Goal: Task Accomplishment & Management: Manage account settings

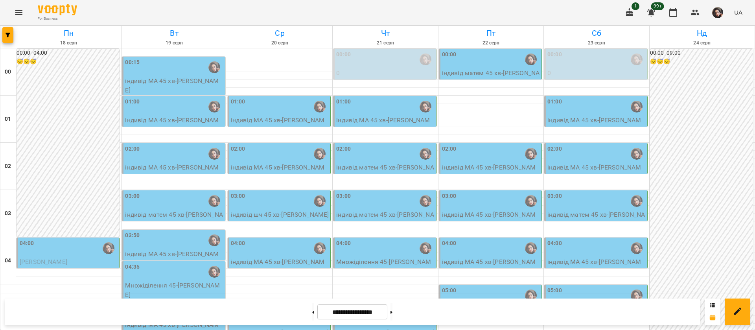
scroll to position [414, 0]
click at [161, 302] on div "05:20" at bounding box center [174, 311] width 98 height 18
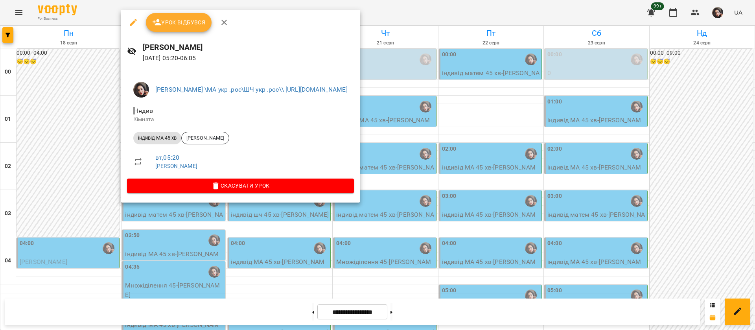
click at [522, 9] on div at bounding box center [377, 165] width 755 height 330
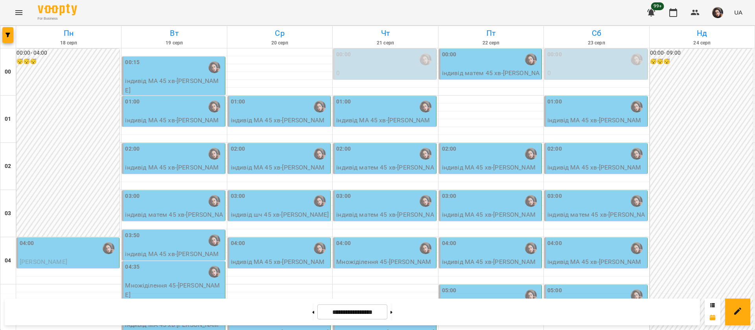
scroll to position [825, 0]
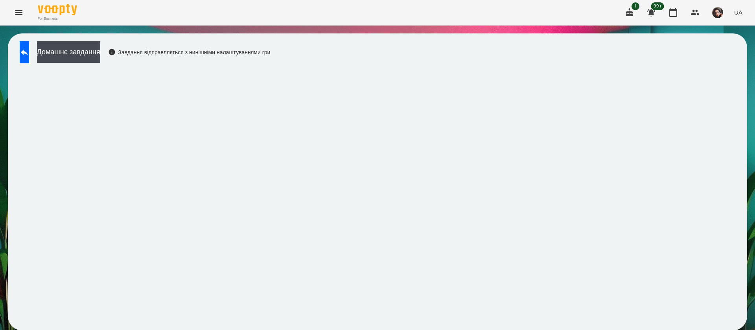
scroll to position [0, 0]
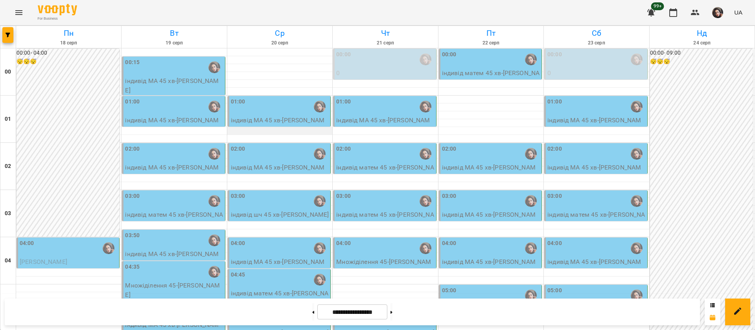
scroll to position [118, 0]
click at [276, 270] on div "04:45" at bounding box center [280, 279] width 98 height 18
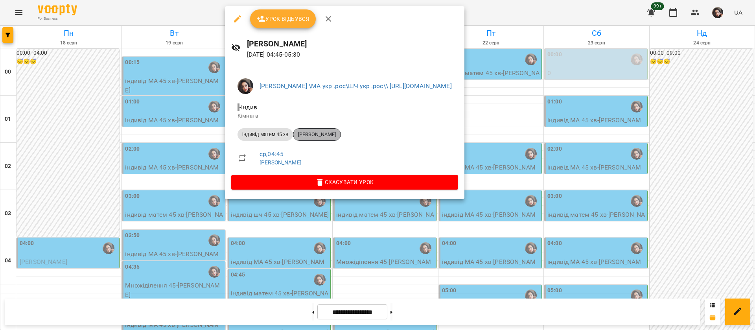
click at [326, 134] on span "Davin Anatolii Whelan" at bounding box center [316, 134] width 47 height 7
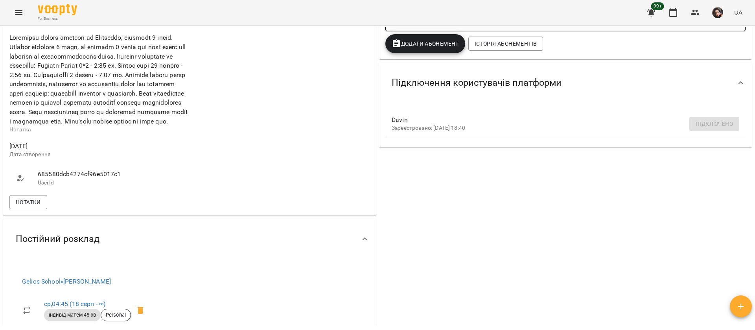
scroll to position [295, 0]
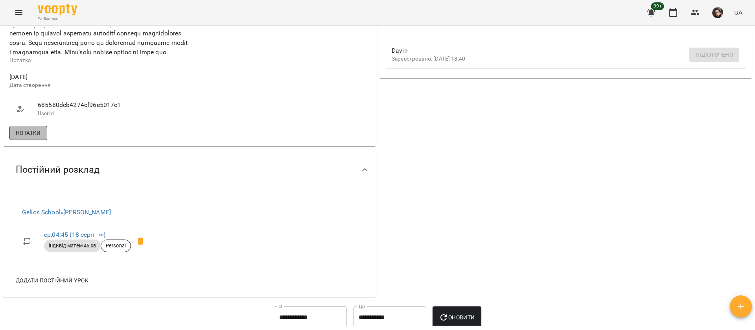
click at [37, 136] on span "Нотатки" at bounding box center [28, 132] width 25 height 9
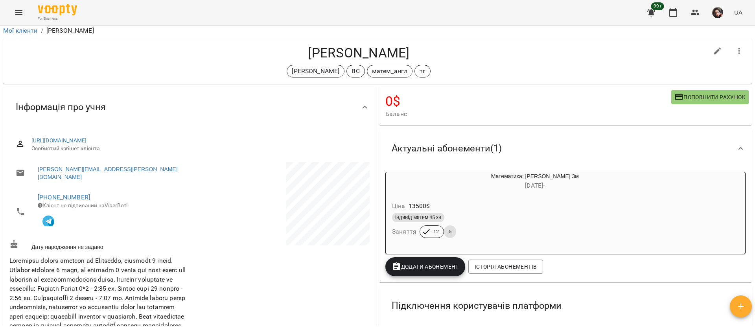
scroll to position [0, 0]
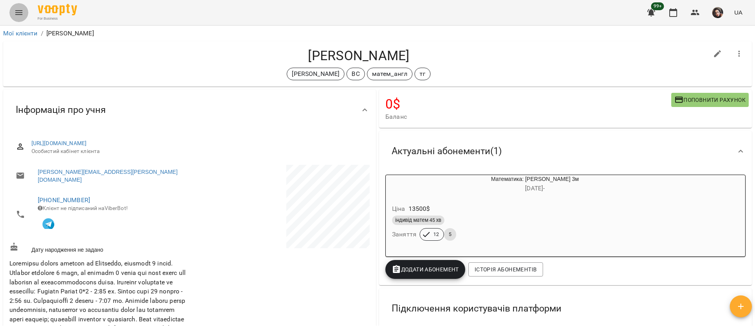
click at [23, 19] on button "Menu" at bounding box center [18, 12] width 19 height 19
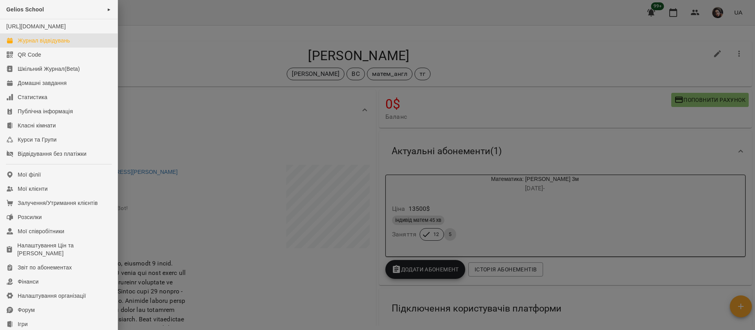
click at [29, 44] on div "Журнал відвідувань" at bounding box center [44, 41] width 52 height 8
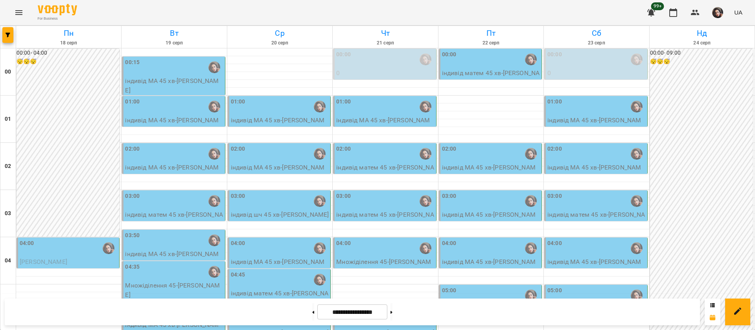
click at [149, 72] on div "00:15" at bounding box center [174, 67] width 98 height 18
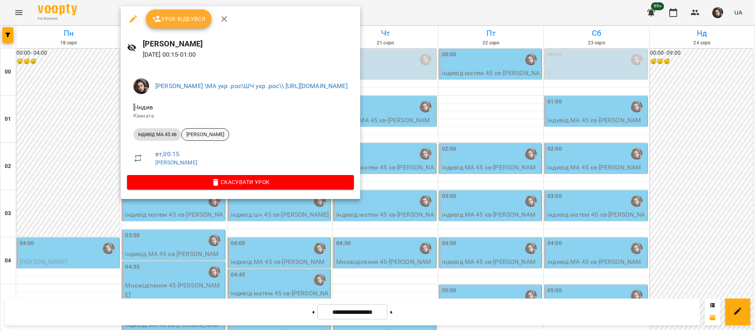
click at [207, 137] on span "[PERSON_NAME]" at bounding box center [205, 134] width 47 height 7
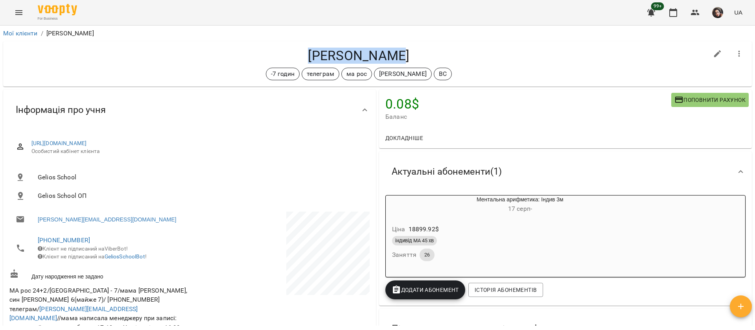
drag, startPoint x: 309, startPoint y: 54, endPoint x: 414, endPoint y: 42, distance: 106.0
click at [414, 42] on div "Сафонов Марк -7 годин телеграм ма рос Сорока Христина ВС" at bounding box center [377, 63] width 748 height 45
copy h4 "[PERSON_NAME]"
click at [16, 8] on icon "Menu" at bounding box center [18, 12] width 9 height 9
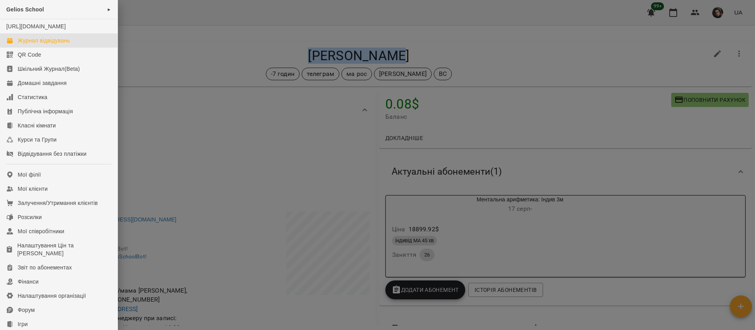
click at [26, 44] on div "Журнал відвідувань" at bounding box center [44, 41] width 52 height 8
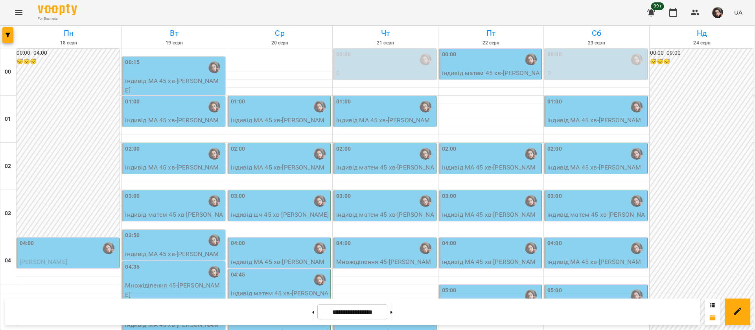
scroll to position [118, 0]
click at [265, 270] on div "04:45" at bounding box center [280, 279] width 98 height 18
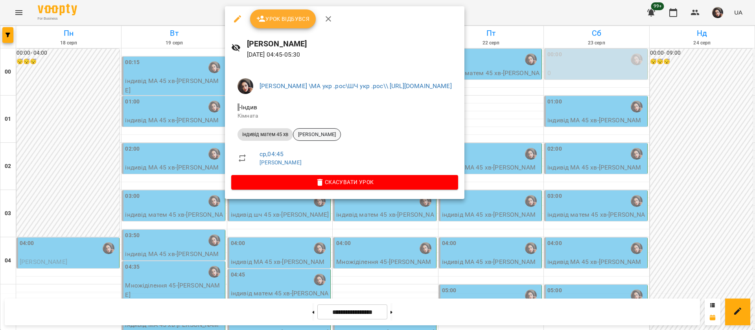
click at [317, 138] on div "Davin Anatolii Whelan" at bounding box center [317, 134] width 48 height 13
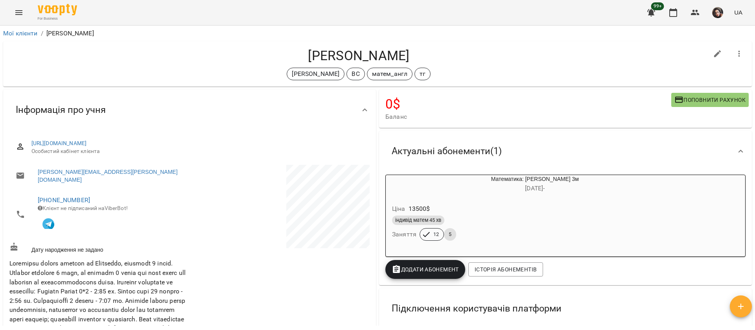
drag, startPoint x: 302, startPoint y: 51, endPoint x: 420, endPoint y: 46, distance: 118.0
click at [420, 46] on div "Davin Anatolii Whelan Сорока Христина ВС матем_англ тг" at bounding box center [377, 63] width 748 height 45
copy h4 "Davin Anatolii Whelan"
click at [20, 15] on icon "Menu" at bounding box center [18, 12] width 7 height 5
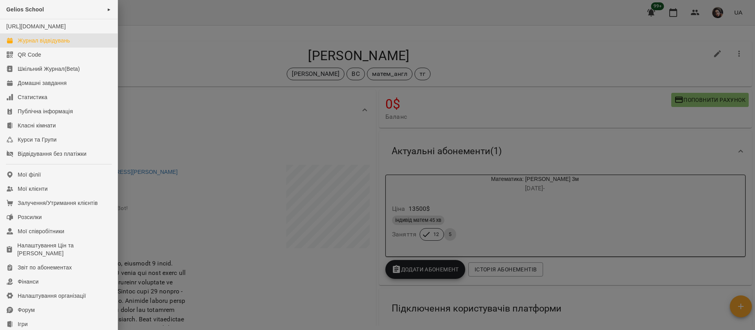
click at [63, 44] on div "Журнал відвідувань" at bounding box center [44, 41] width 52 height 8
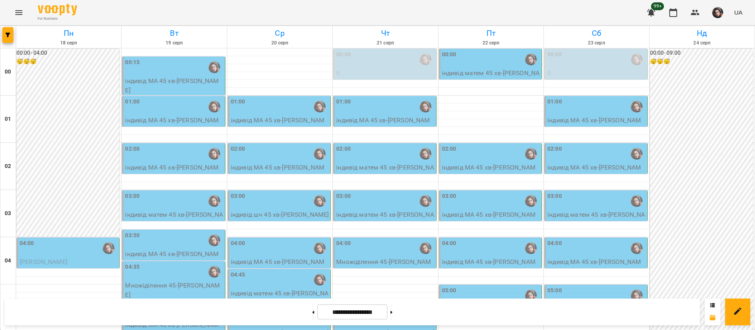
click at [386, 160] on div "02:00" at bounding box center [385, 154] width 98 height 18
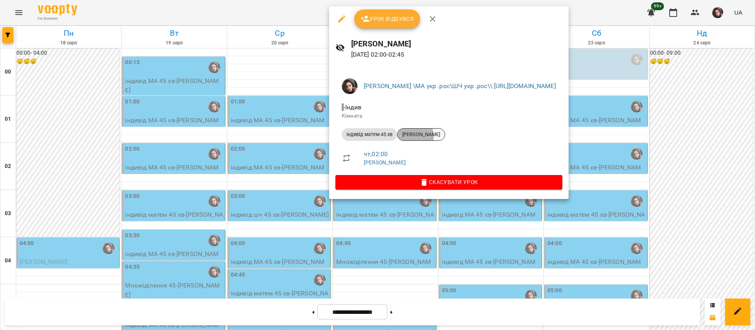
click at [414, 136] on span "[PERSON_NAME]" at bounding box center [420, 134] width 47 height 7
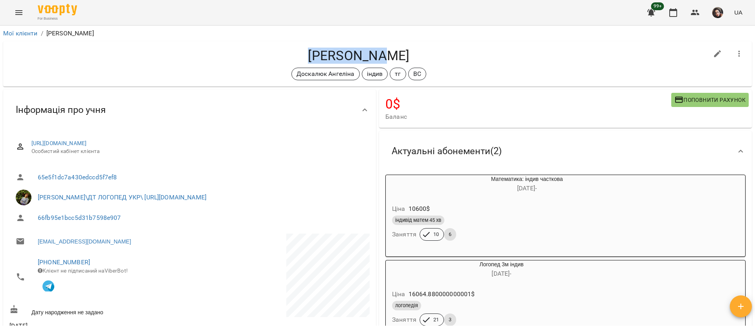
drag, startPoint x: 323, startPoint y: 54, endPoint x: 414, endPoint y: 50, distance: 91.3
click at [414, 50] on h4 "[PERSON_NAME]" at bounding box center [358, 56] width 698 height 16
copy h4 "[PERSON_NAME]"
click at [14, 11] on button "Menu" at bounding box center [18, 12] width 19 height 19
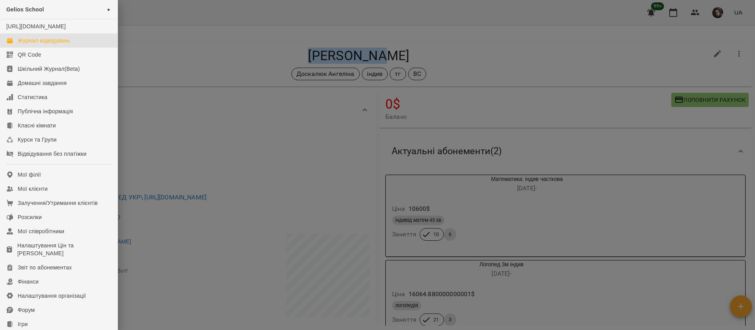
click at [25, 44] on div "Журнал відвідувань" at bounding box center [44, 41] width 52 height 8
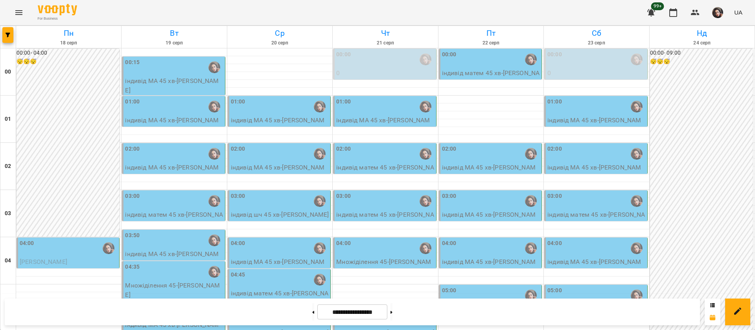
scroll to position [768, 0]
click at [392, 311] on button at bounding box center [391, 311] width 2 height 17
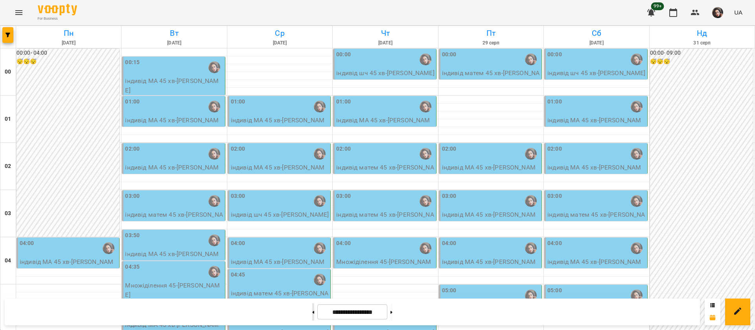
click at [312, 312] on button at bounding box center [313, 311] width 2 height 17
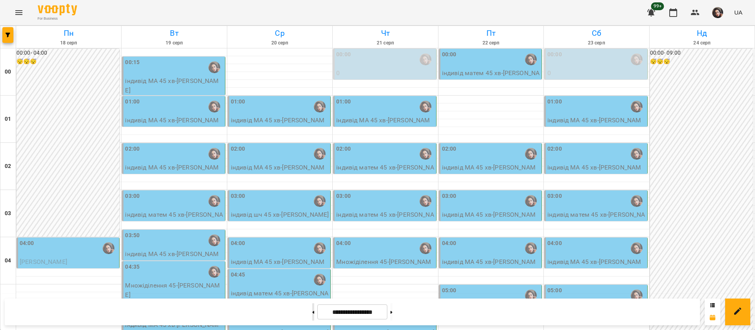
click at [312, 312] on button at bounding box center [313, 311] width 2 height 17
type input "**********"
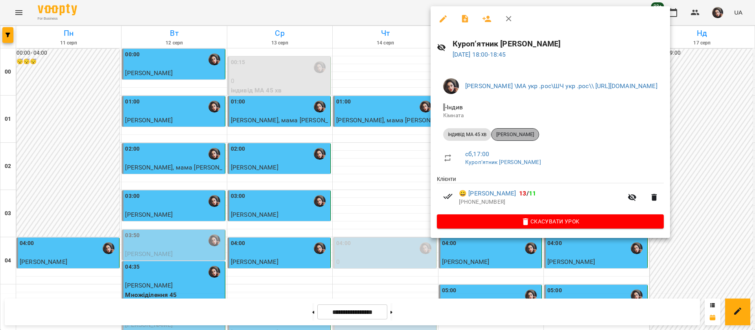
click at [517, 131] on span "Адам Обрезков" at bounding box center [514, 134] width 47 height 7
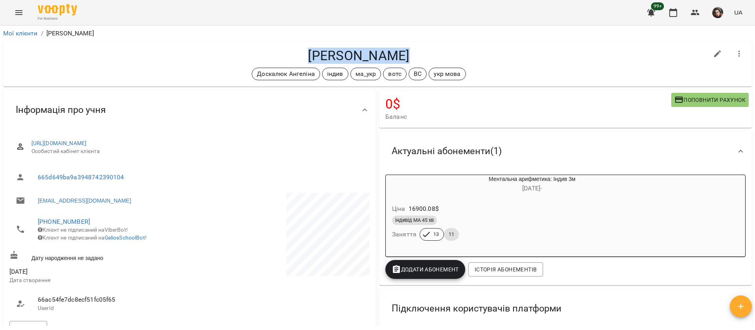
drag, startPoint x: 306, startPoint y: 55, endPoint x: 406, endPoint y: 48, distance: 100.9
click at [406, 48] on h4 "Адам Обрезков" at bounding box center [358, 56] width 698 height 16
copy h4 "Адам Обрезков"
click at [15, 14] on icon "Menu" at bounding box center [18, 12] width 9 height 9
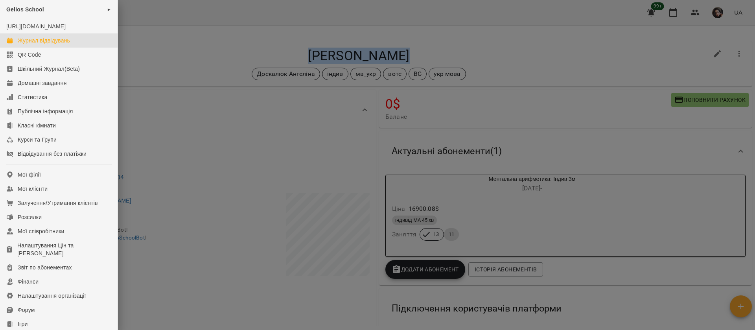
click at [21, 44] on div "Журнал відвідувань" at bounding box center [44, 41] width 52 height 8
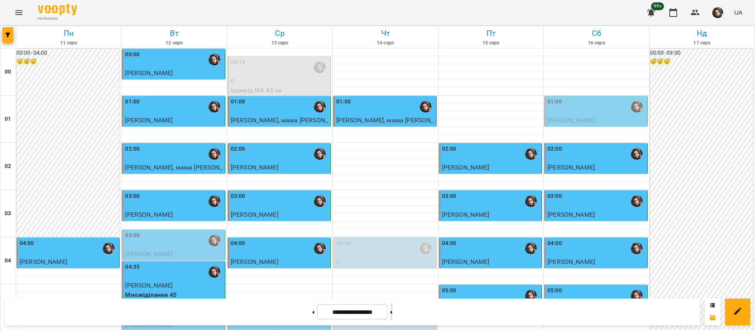
click at [392, 313] on icon at bounding box center [391, 312] width 2 height 3
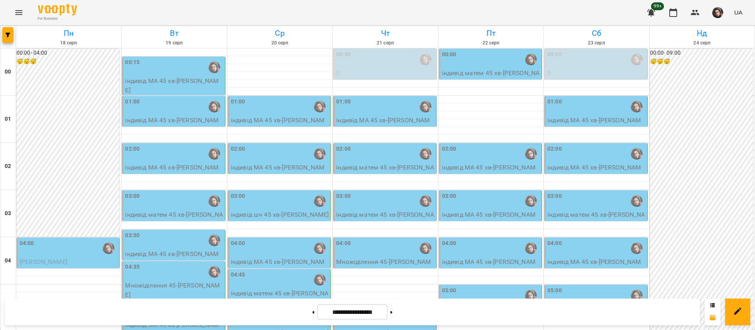
scroll to position [825, 0]
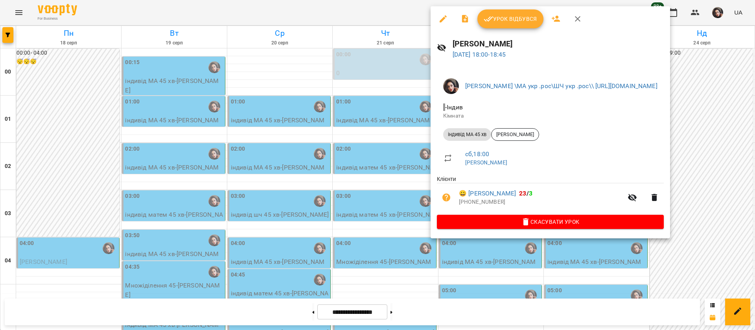
click at [357, 11] on div at bounding box center [377, 165] width 755 height 330
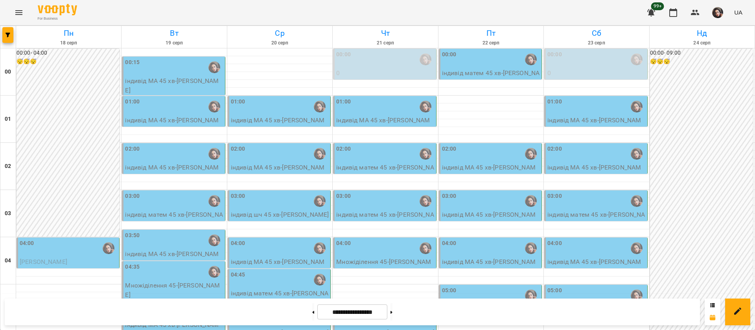
scroll to position [768, 0]
click at [312, 314] on button at bounding box center [313, 311] width 2 height 17
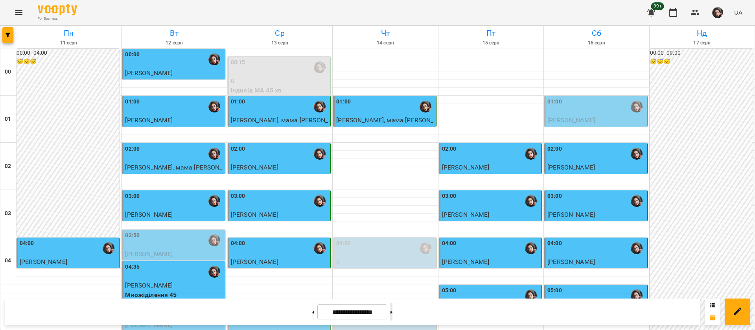
click at [392, 309] on button at bounding box center [391, 311] width 2 height 17
type input "**********"
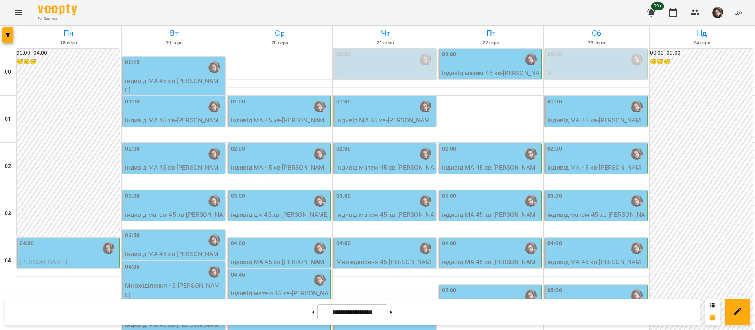
scroll to position [177, 0]
